Goal: Find specific page/section: Find specific page/section

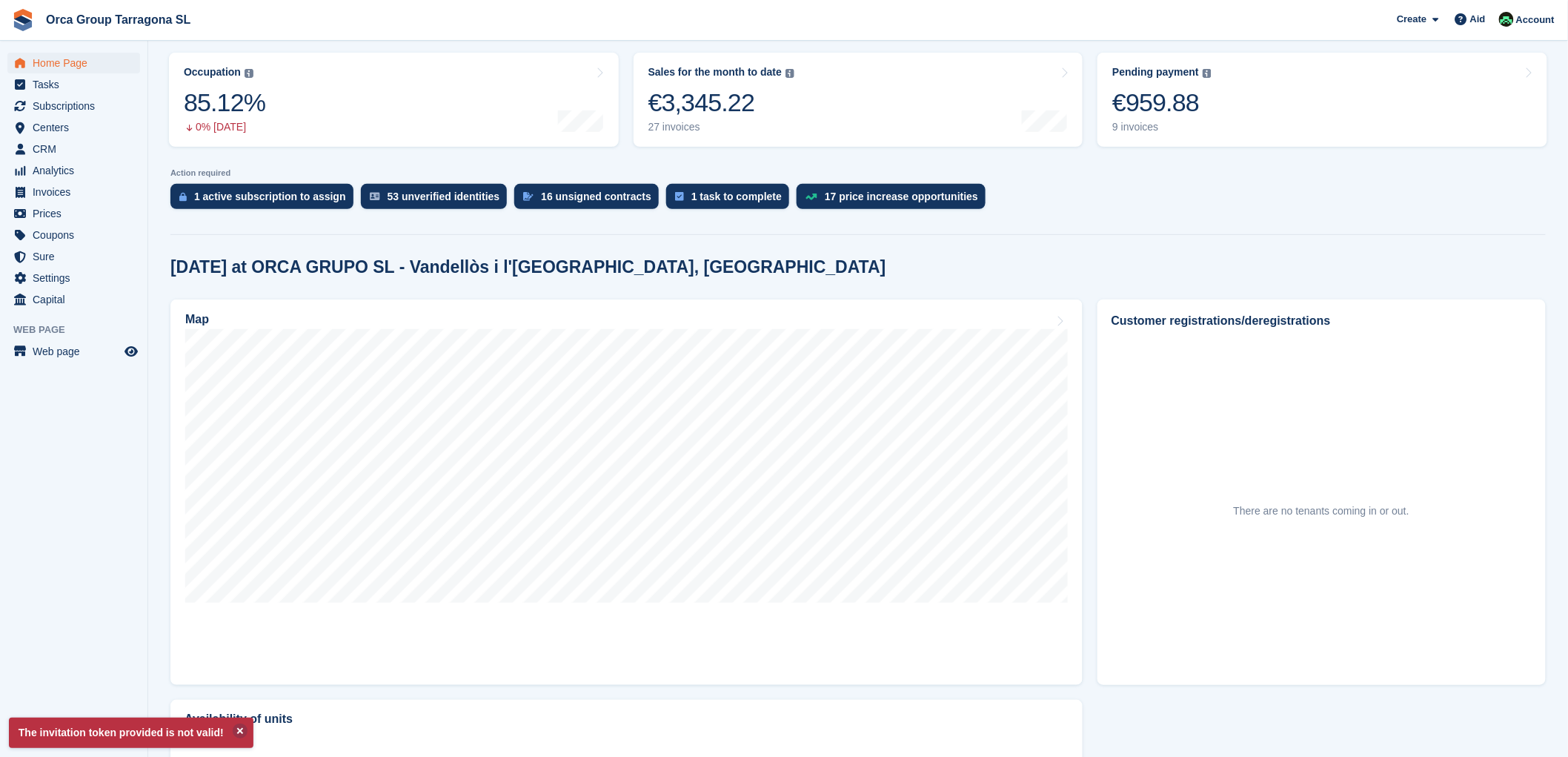
scroll to position [411, 0]
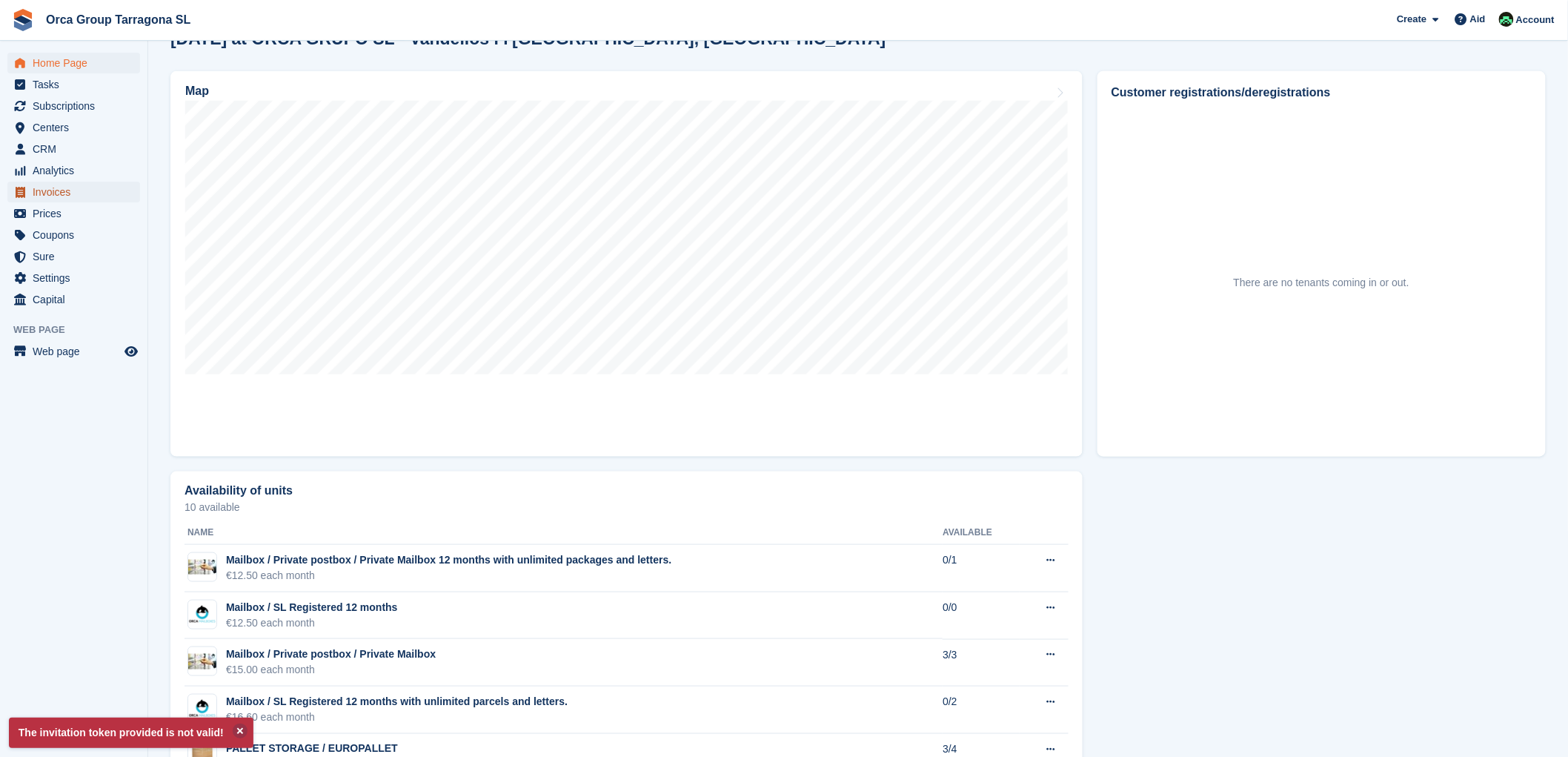
click at [65, 186] on font "Invoices" at bounding box center [51, 192] width 38 height 12
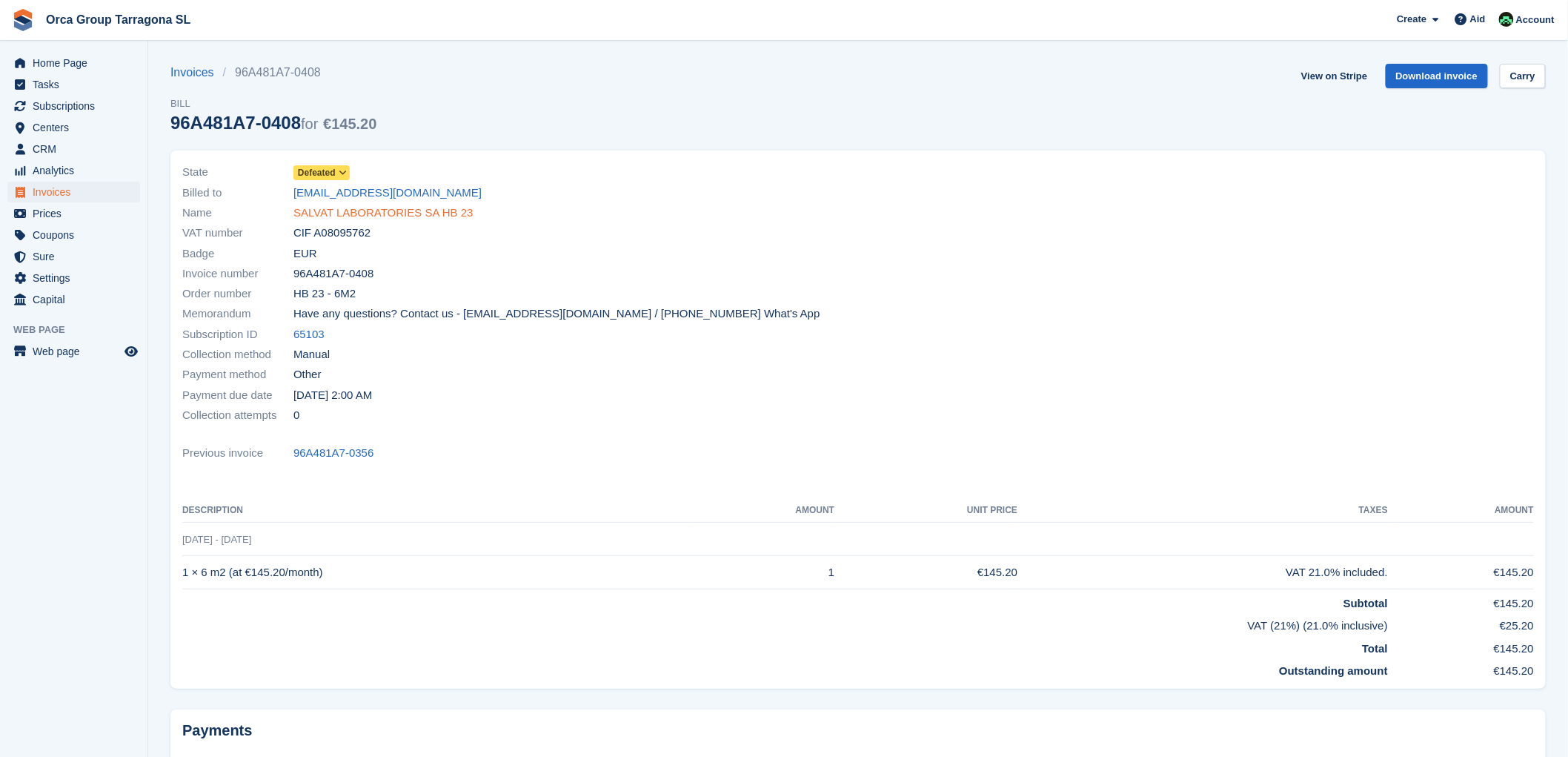
click at [342, 212] on font "SALVAT LABORATORIES SA HB 23" at bounding box center [383, 212] width 180 height 13
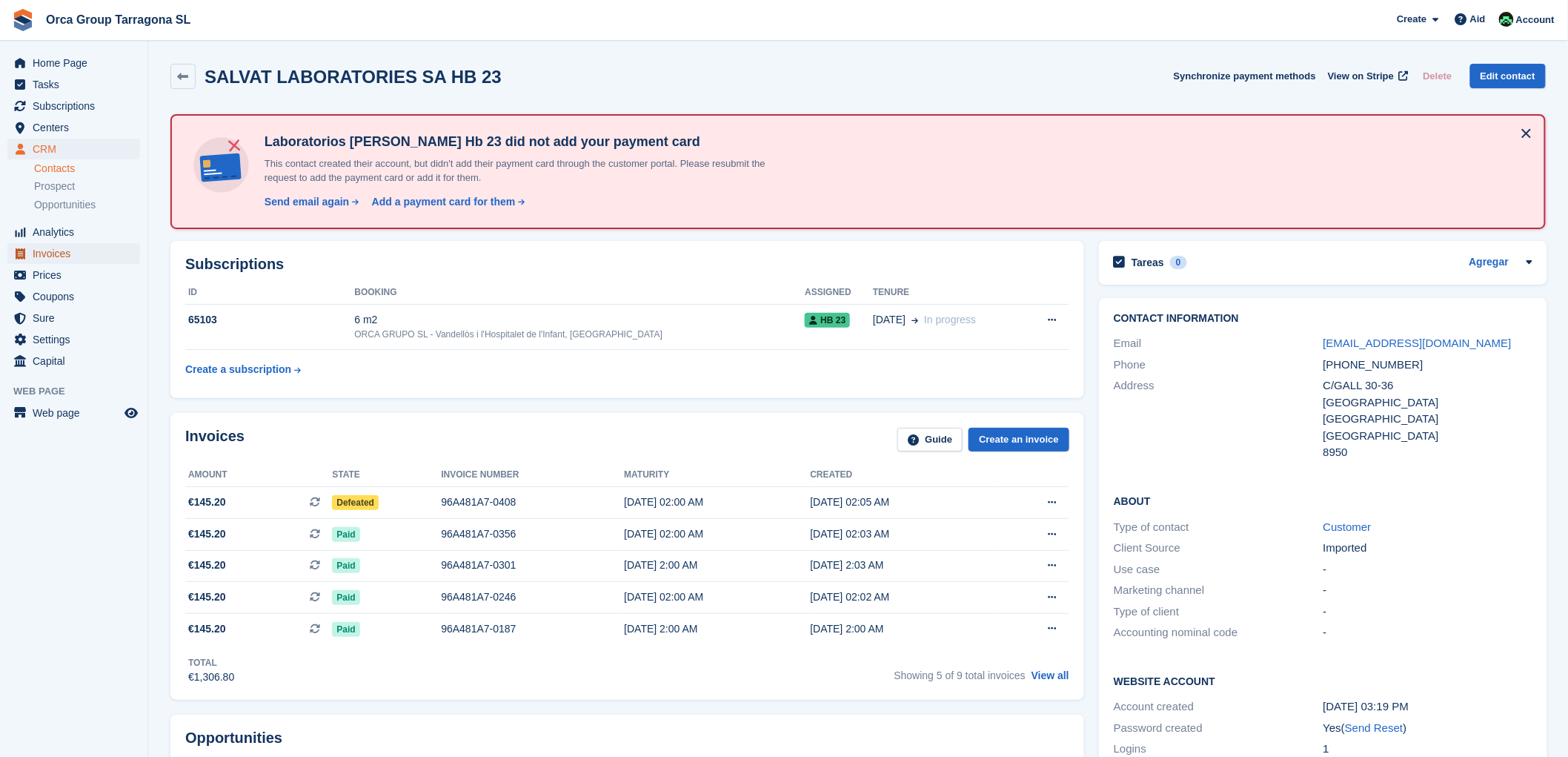
click at [40, 251] on font "Invoices" at bounding box center [51, 253] width 38 height 12
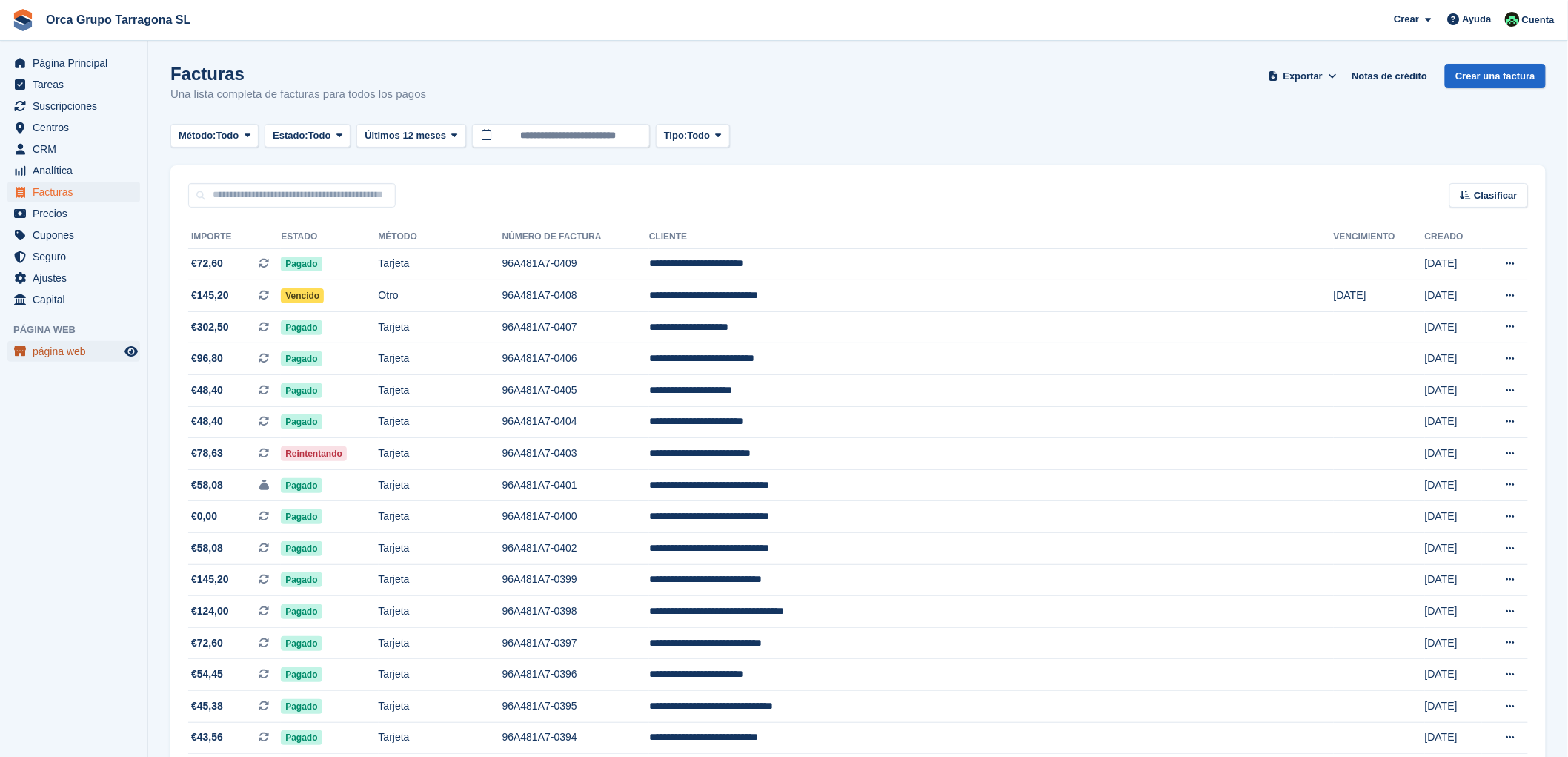
click at [30, 352] on link "página web" at bounding box center [74, 351] width 133 height 21
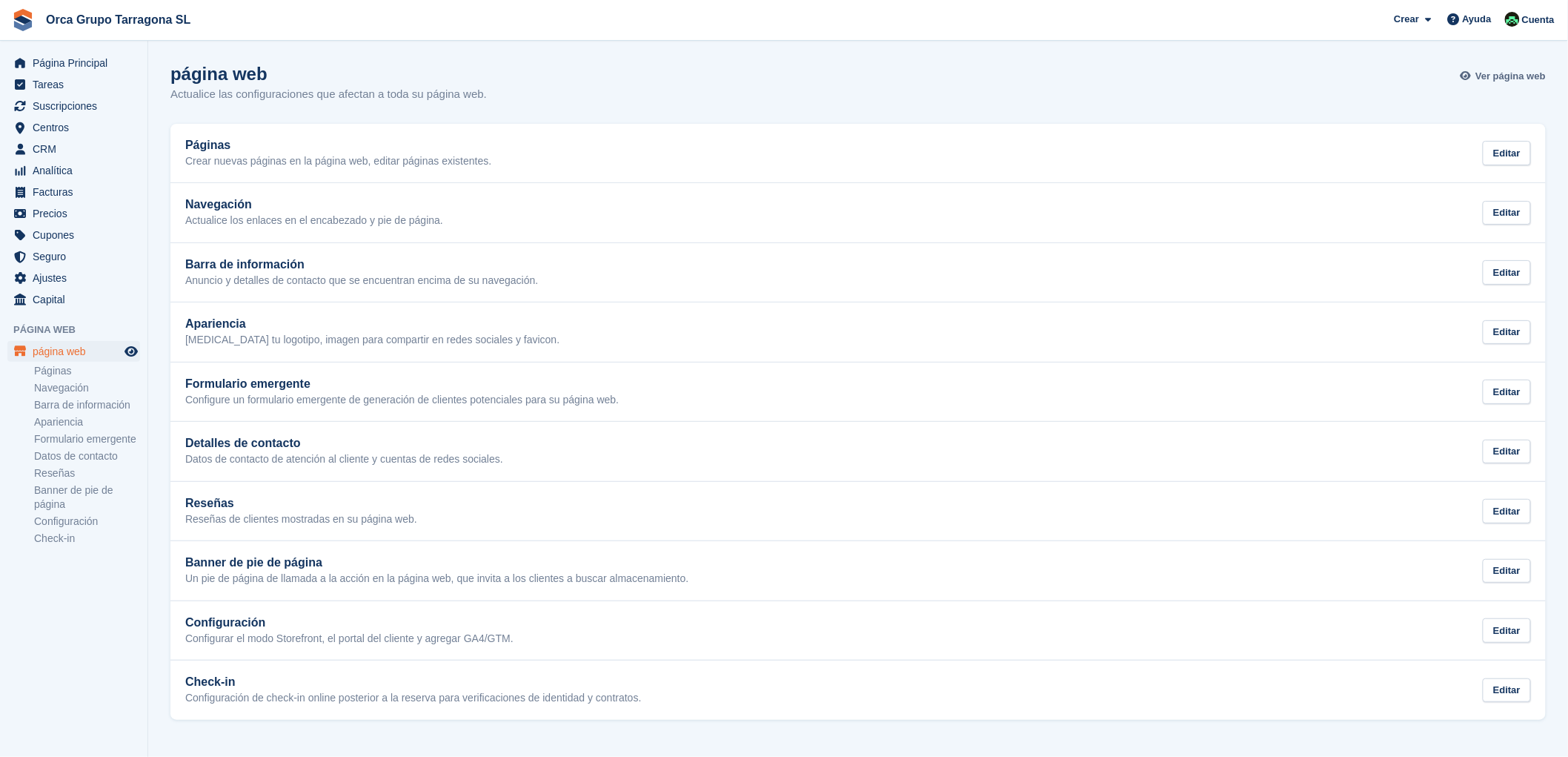
click at [1504, 71] on span "Ver página web" at bounding box center [1511, 77] width 71 height 15
